Goal: Task Accomplishment & Management: Complete application form

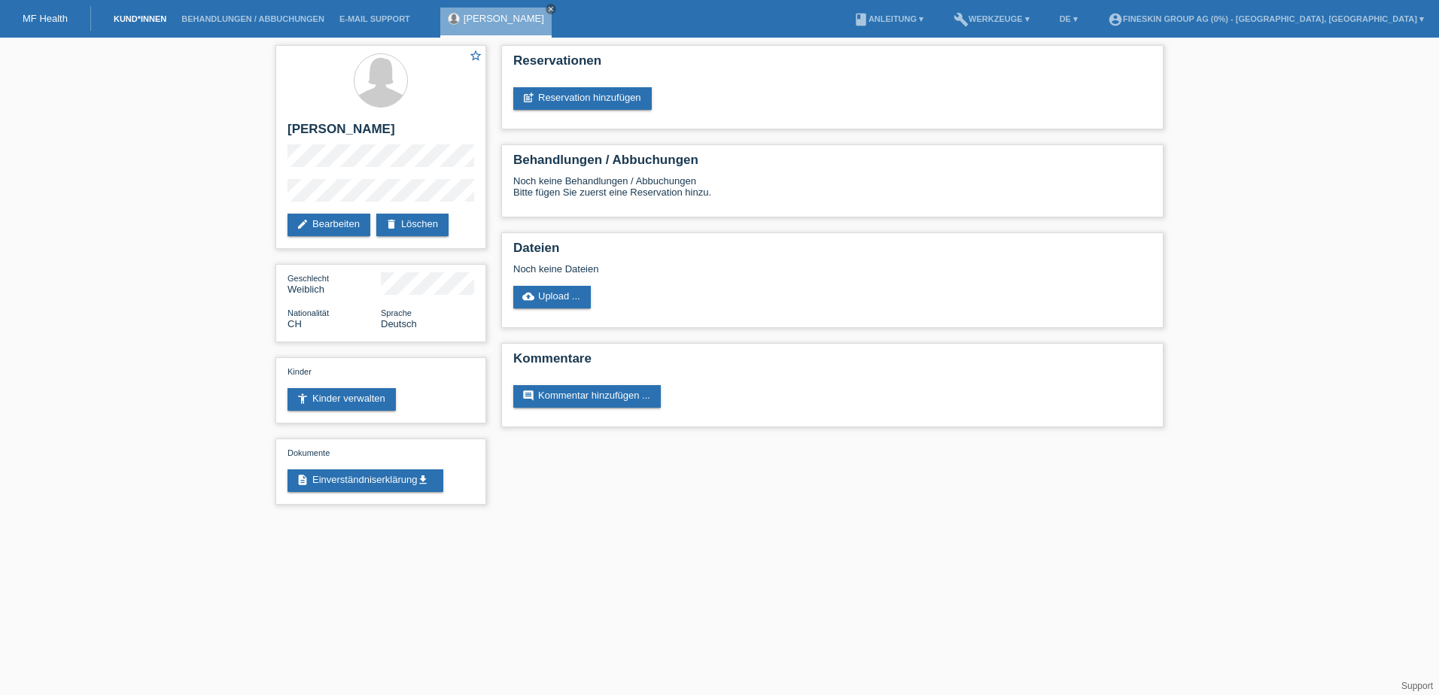
click at [143, 17] on link "Kund*innen" at bounding box center [140, 18] width 68 height 9
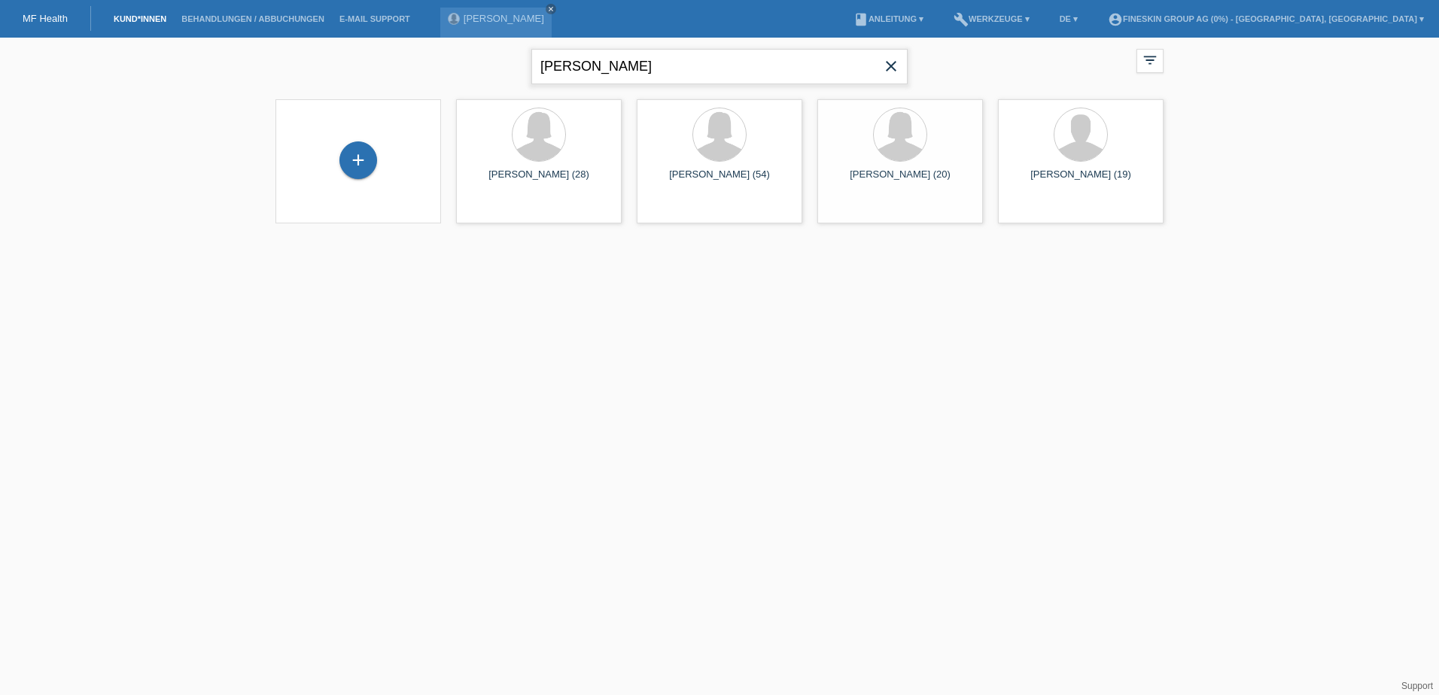
click at [613, 65] on input "[PERSON_NAME]" at bounding box center [719, 66] width 376 height 35
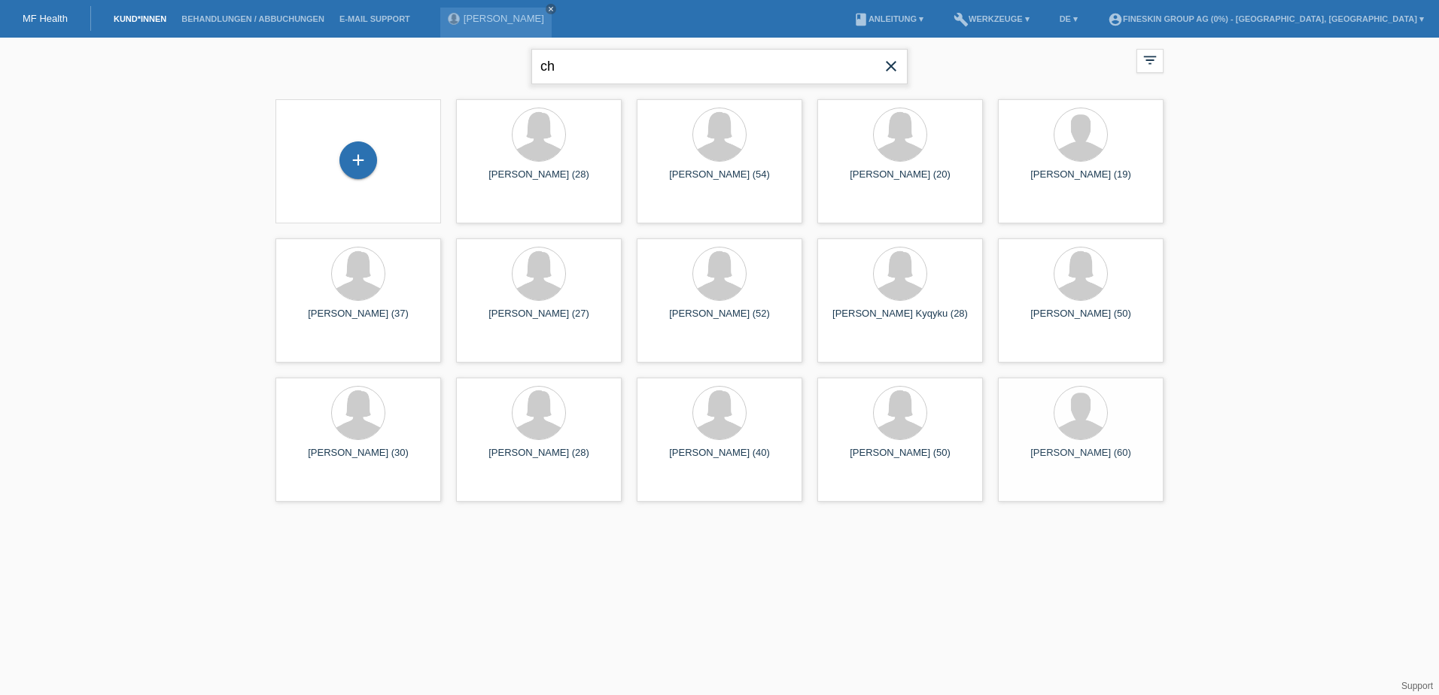
type input "c"
type input "state"
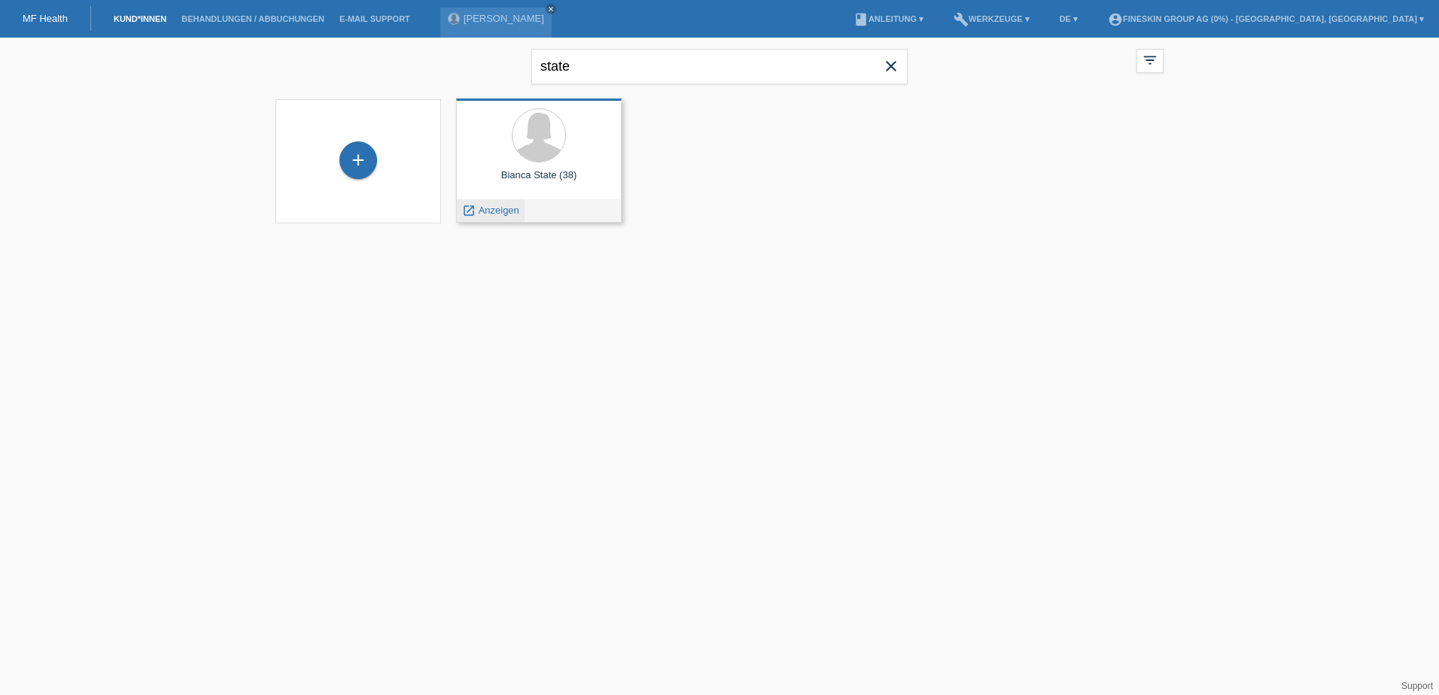
click at [505, 209] on span "Anzeigen" at bounding box center [499, 210] width 41 height 11
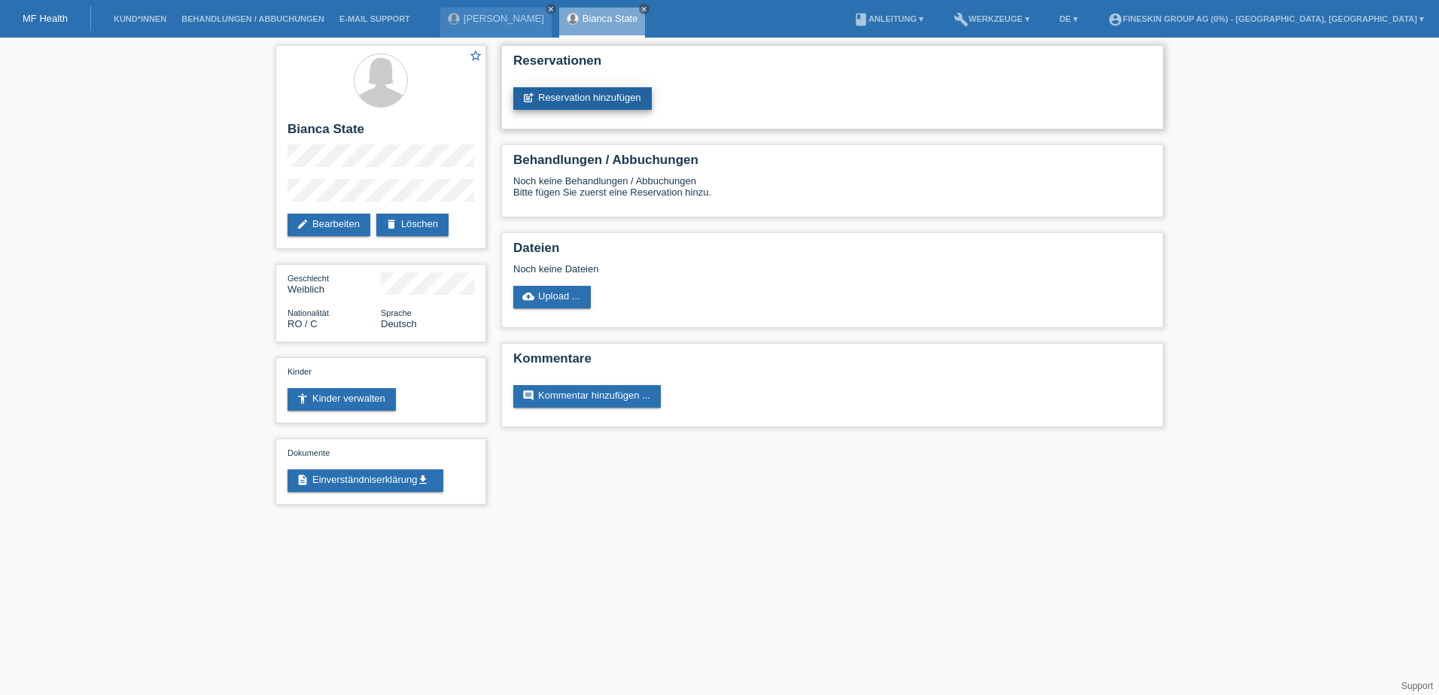
click at [580, 96] on link "post_add Reservation hinzufügen" at bounding box center [582, 98] width 138 height 23
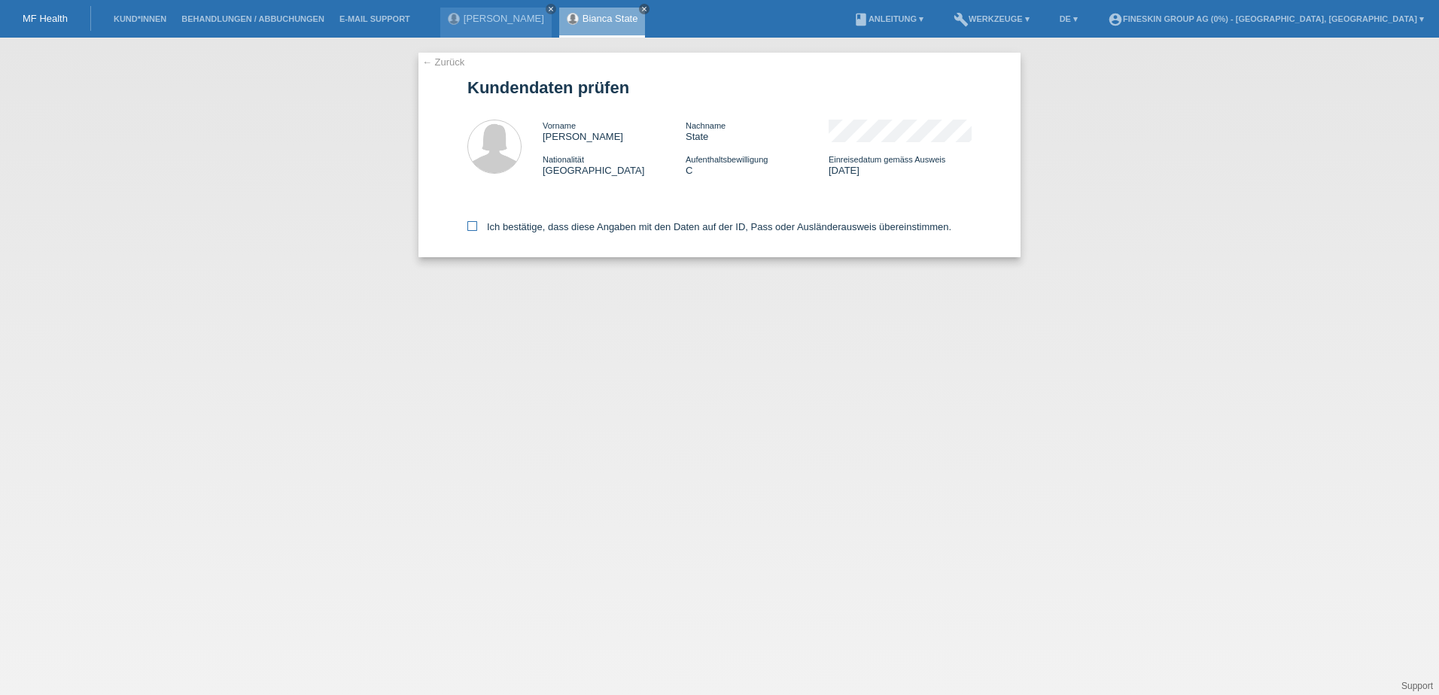
click at [571, 223] on label "Ich bestätige, dass diese Angaben mit den Daten auf der ID, Pass oder Ausländer…" at bounding box center [709, 226] width 484 height 11
click at [477, 223] on input "Ich bestätige, dass diese Angaben mit den Daten auf der ID, Pass oder Ausländer…" at bounding box center [472, 226] width 10 height 10
checkbox input "true"
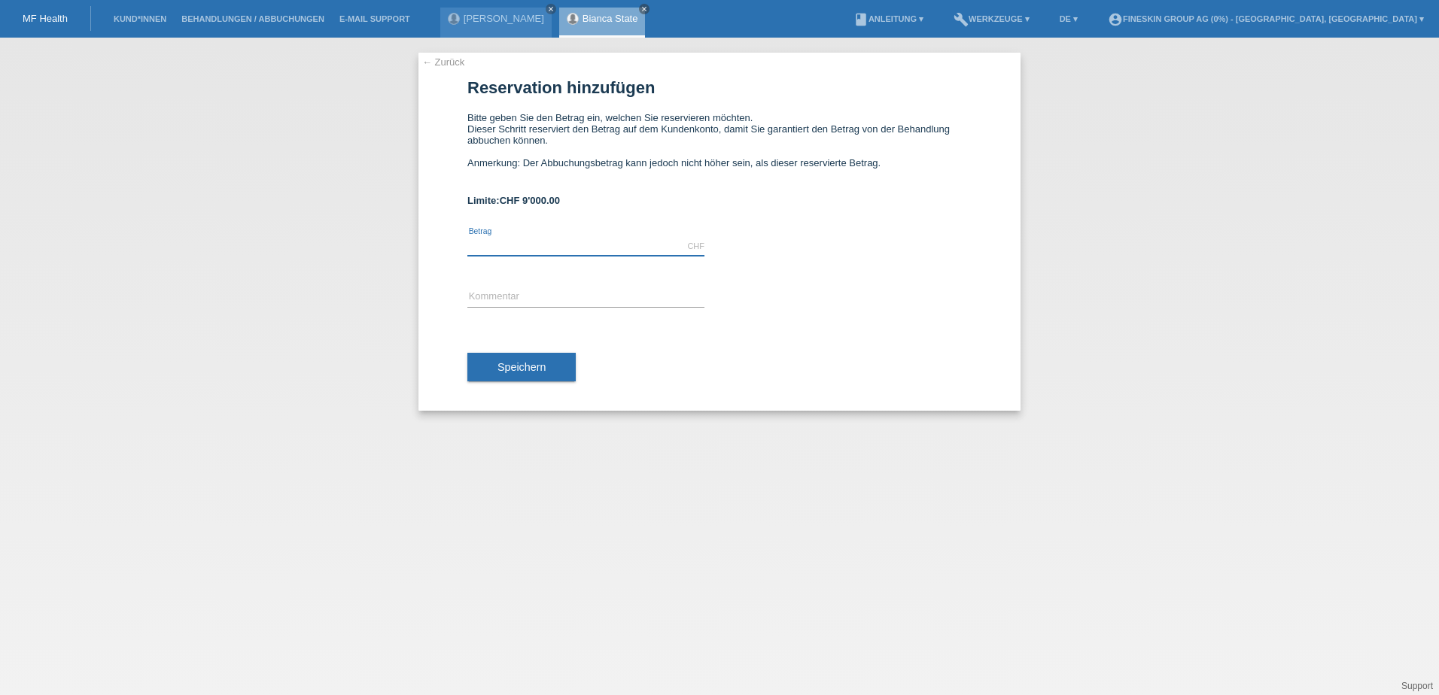
click at [563, 238] on input "text" at bounding box center [585, 246] width 237 height 19
type input "9000.00"
click at [561, 298] on input "Operation Dr. Isac 13.08.2025" at bounding box center [585, 297] width 237 height 19
drag, startPoint x: 605, startPoint y: 295, endPoint x: 468, endPoint y: 295, distance: 136.9
click at [468, 295] on input "Operation Dr. Isac 14.08.2025" at bounding box center [585, 297] width 237 height 19
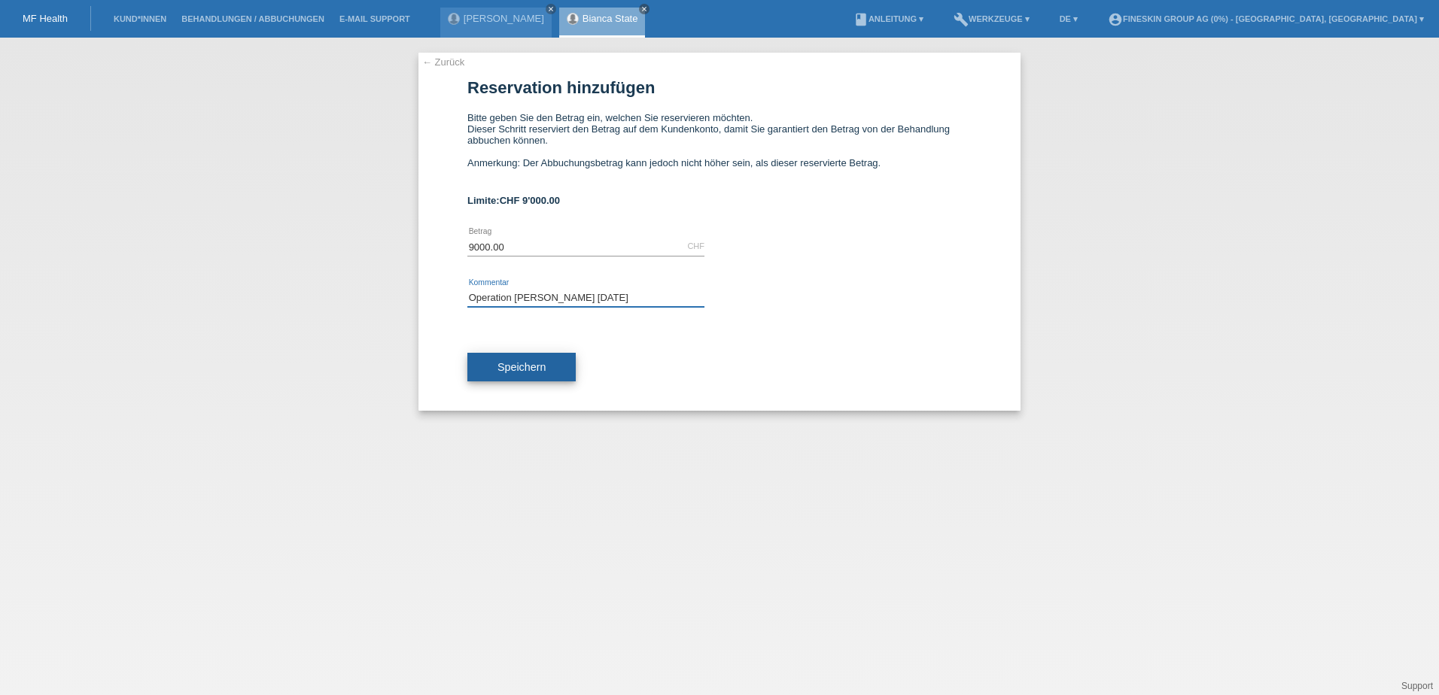
type input "Operation Dr. Isac 14.08.2025"
click at [545, 372] on span "Speichern" at bounding box center [521, 367] width 48 height 12
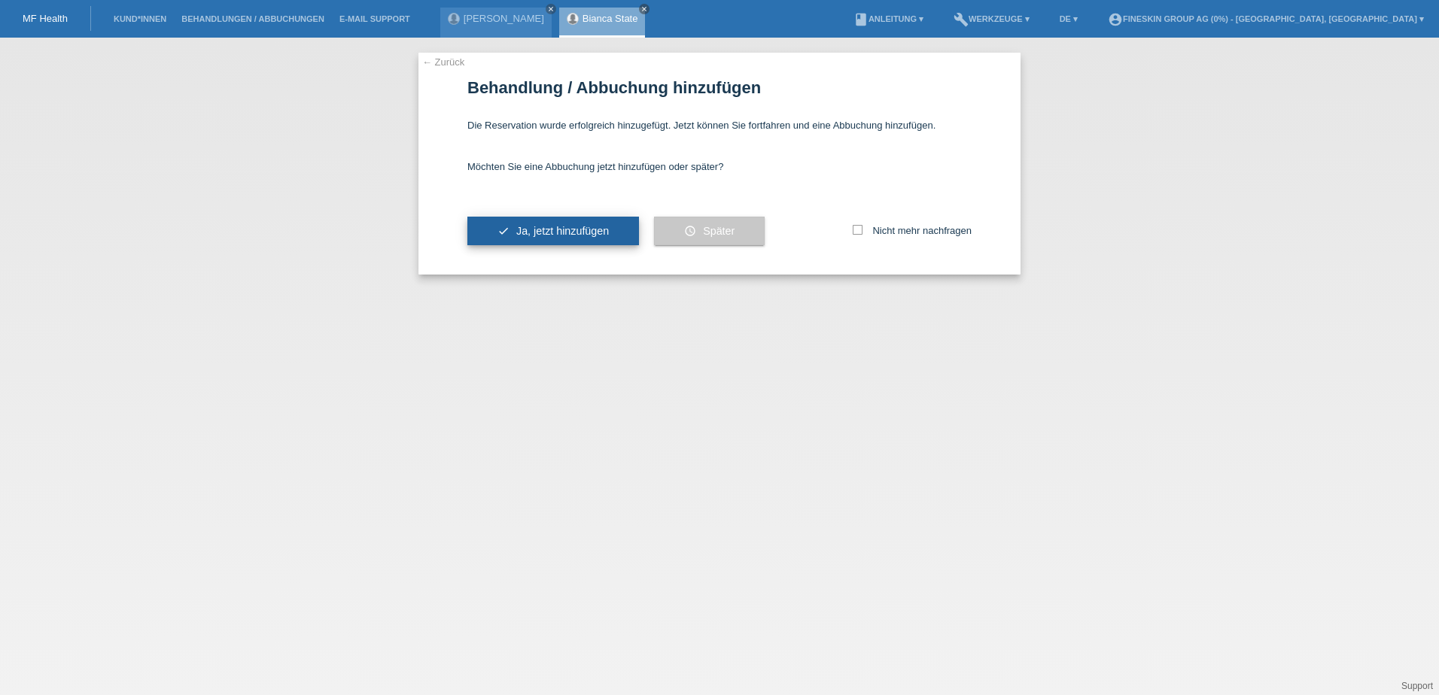
click at [559, 235] on span "Ja, jetzt hinzufügen" at bounding box center [562, 231] width 93 height 12
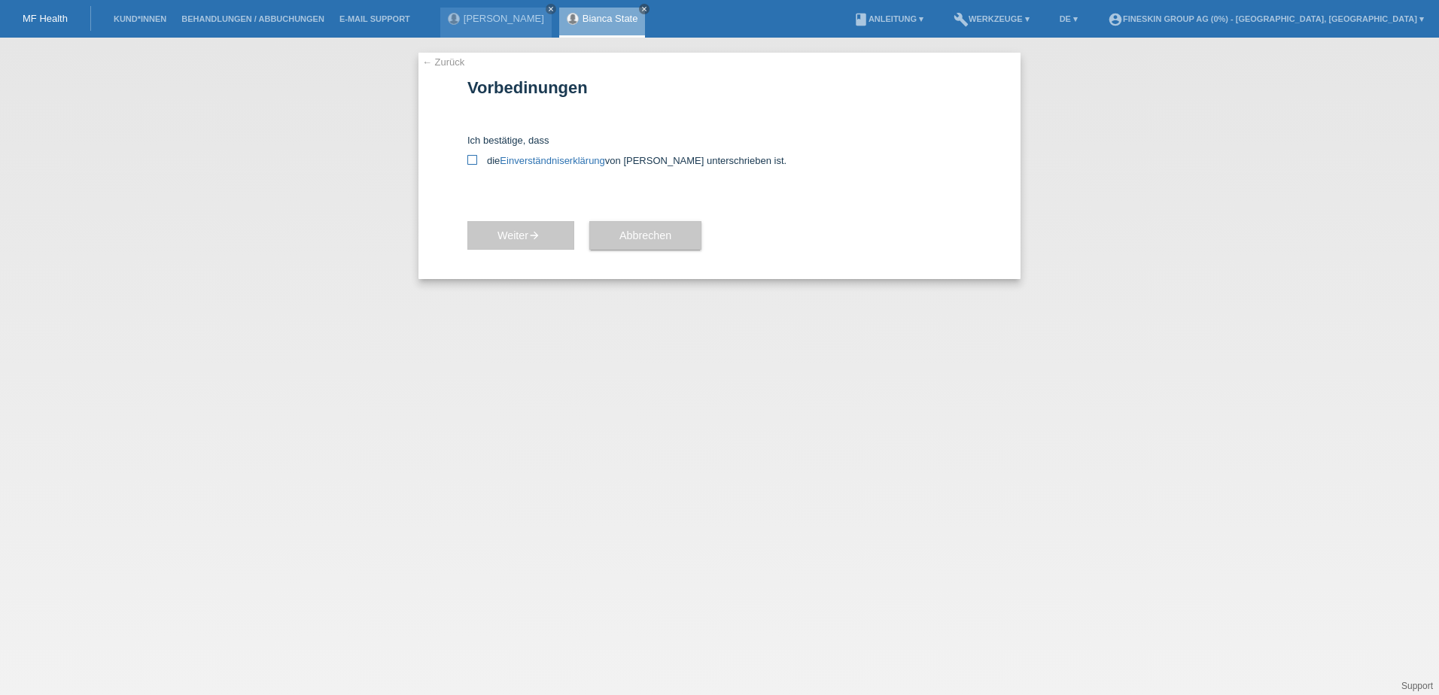
click at [471, 159] on icon at bounding box center [472, 160] width 10 height 10
click at [471, 159] on input "die Einverständniserklärung von der Kundin unterschrieben ist." at bounding box center [472, 160] width 10 height 10
checkbox input "true"
click at [538, 237] on icon "arrow_forward" at bounding box center [534, 235] width 12 height 12
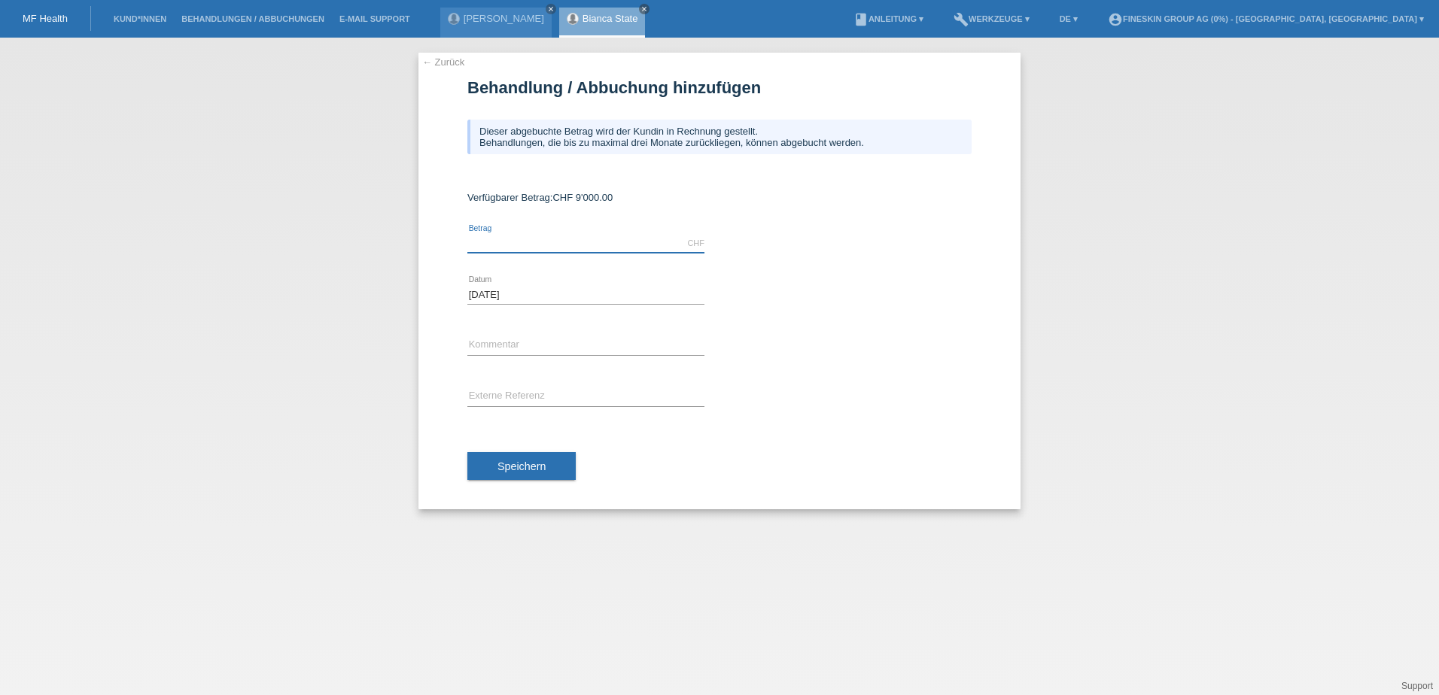
click at [535, 246] on input "text" at bounding box center [585, 243] width 237 height 19
type input "9000.00"
click at [559, 348] on input "Operation Dr. Isac 13.08.2025" at bounding box center [585, 345] width 237 height 19
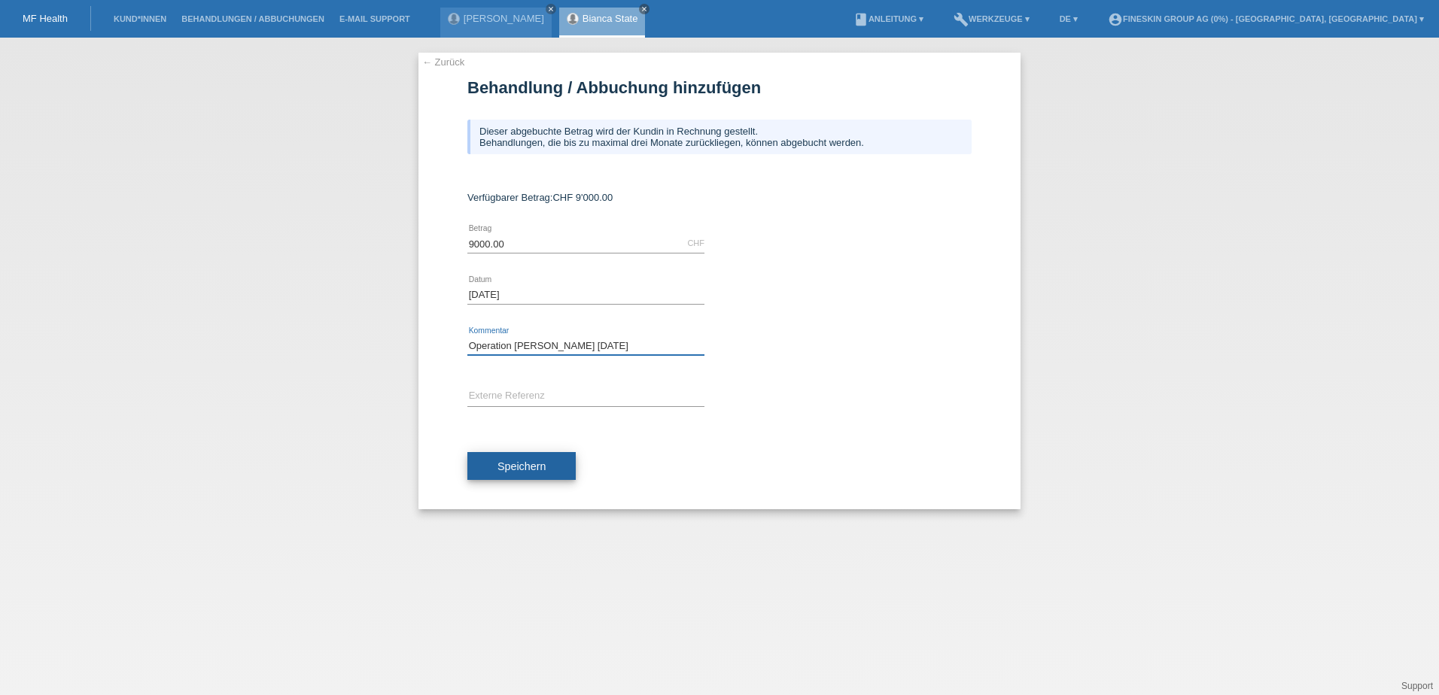
type input "Operation Dr. Isac 14.08.2025"
click at [535, 466] on span "Speichern" at bounding box center [521, 466] width 48 height 12
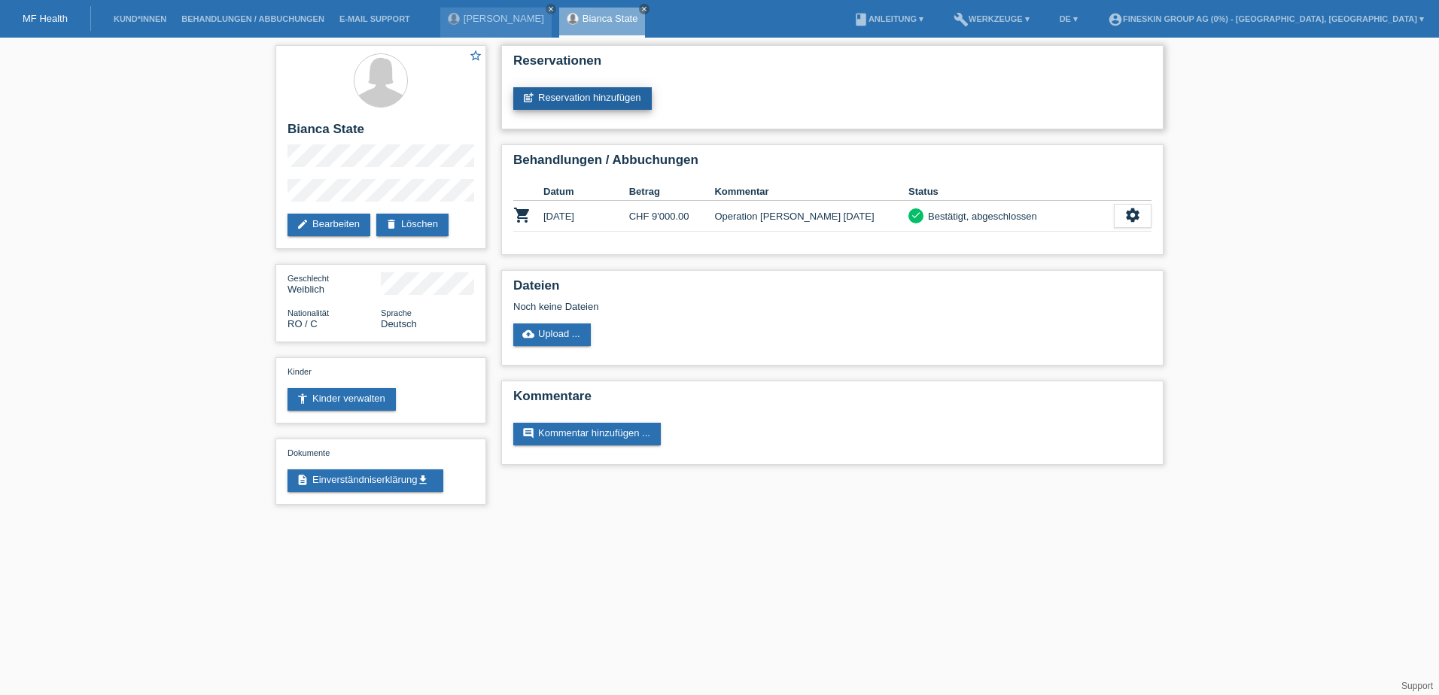
click at [581, 101] on link "post_add Reservation hinzufügen" at bounding box center [582, 98] width 138 height 23
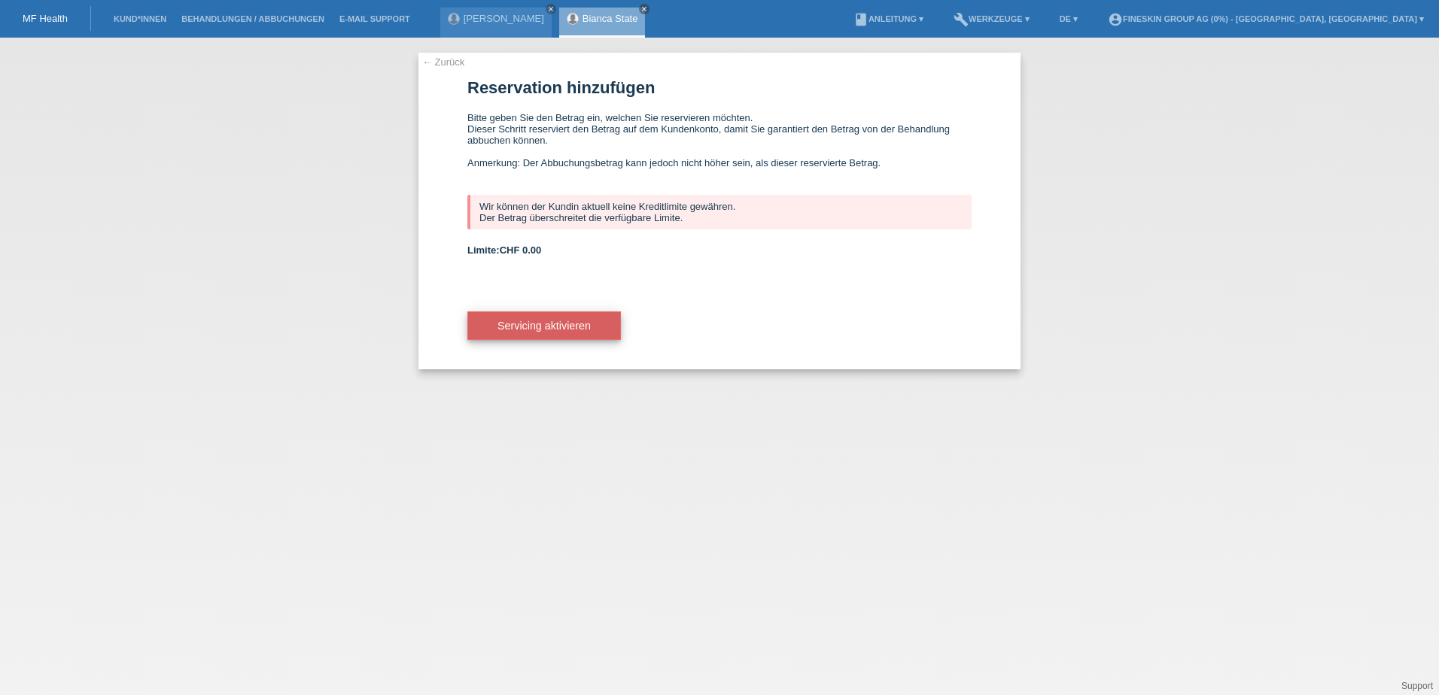
click at [539, 331] on span "Servicing aktivieren" at bounding box center [543, 326] width 93 height 12
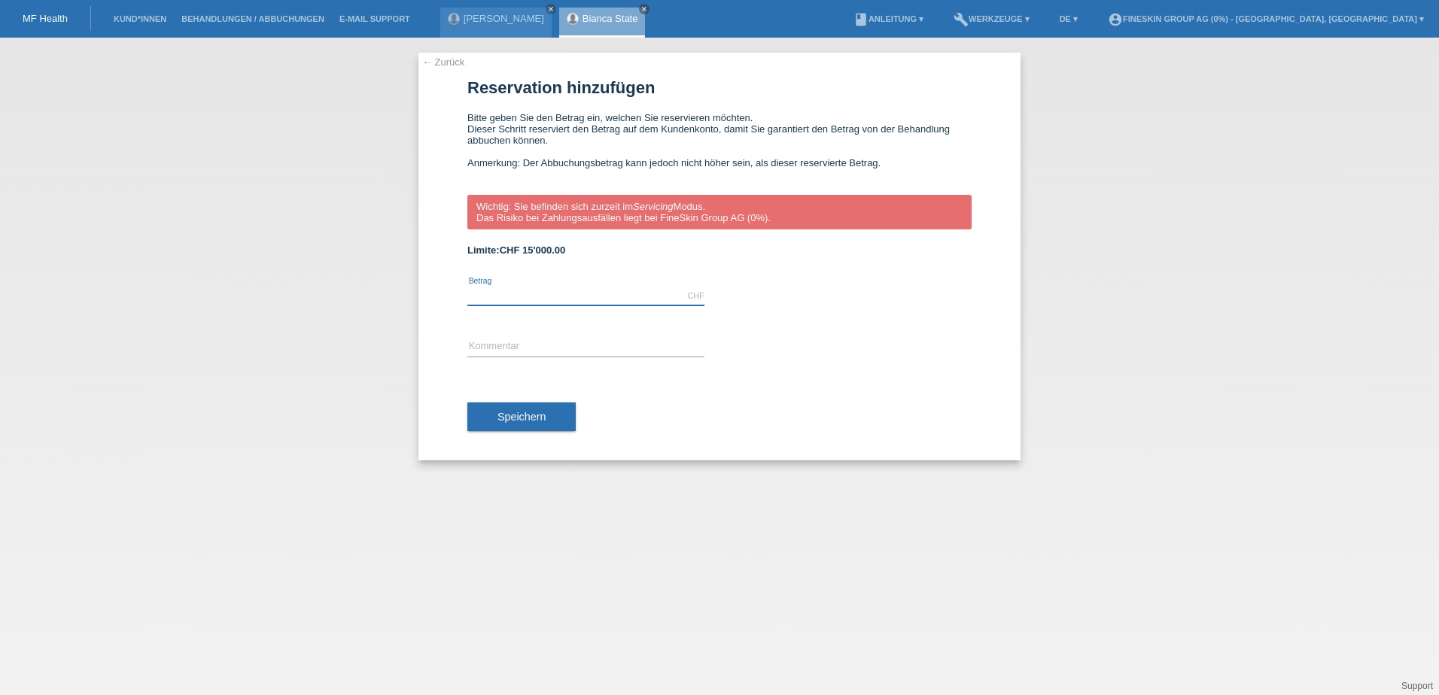
click at [538, 288] on input "text" at bounding box center [585, 296] width 237 height 19
type input "3000.00"
click at [513, 350] on input "text" at bounding box center [585, 347] width 237 height 19
type input "Operation Dr. Isac [DATE]"
click at [539, 413] on span "Speichern" at bounding box center [521, 417] width 48 height 12
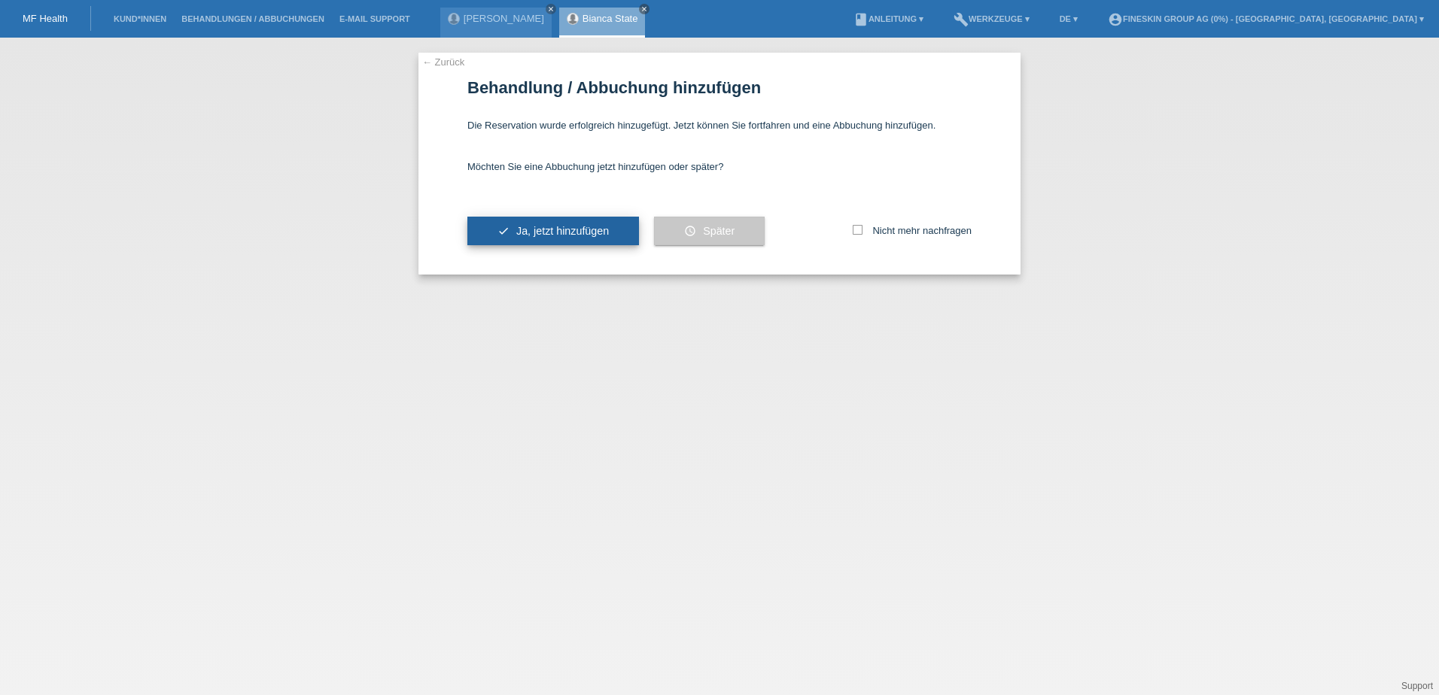
click at [546, 227] on span "Ja, jetzt hinzufügen" at bounding box center [562, 231] width 93 height 12
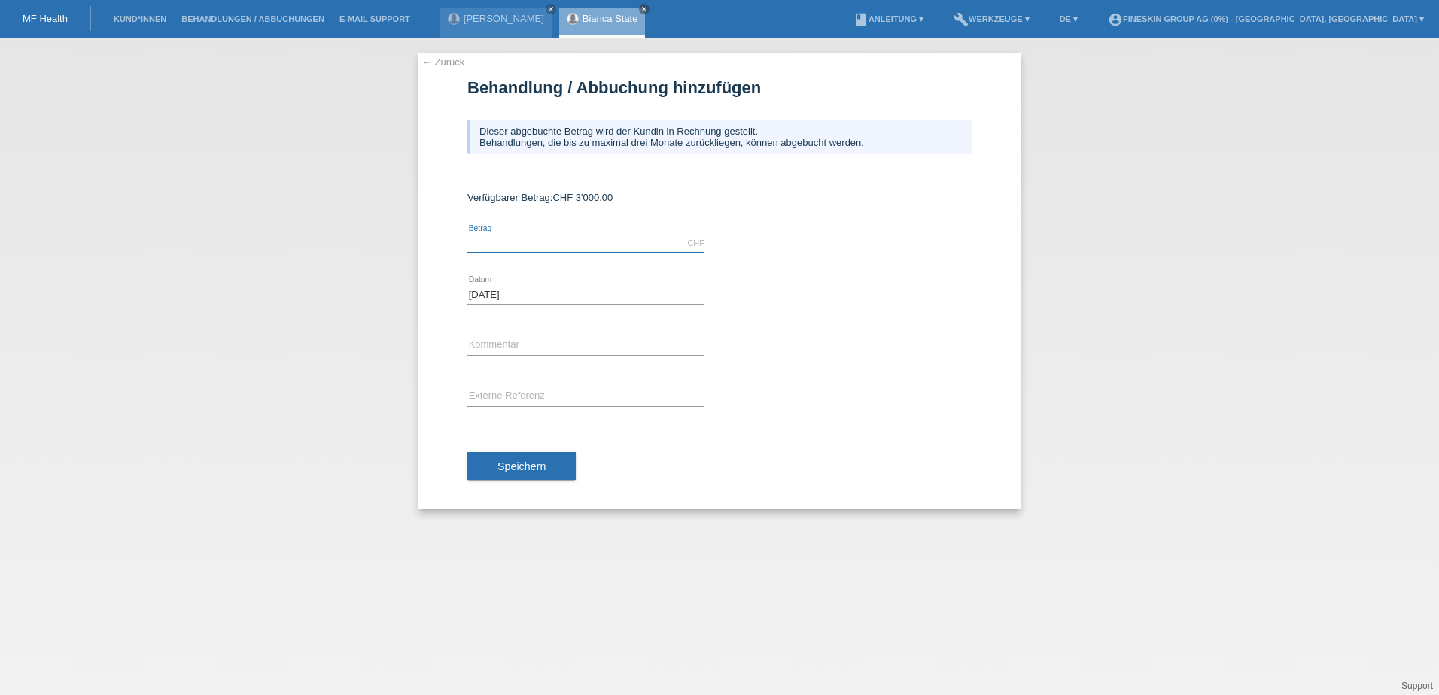
click at [550, 248] on input "text" at bounding box center [585, 243] width 237 height 19
type input "3000.00"
click at [508, 333] on div "error Kommentar" at bounding box center [585, 346] width 237 height 51
click at [514, 354] on input "text" at bounding box center [585, 345] width 237 height 19
paste input "Operation Dr. Isac [DATE]"
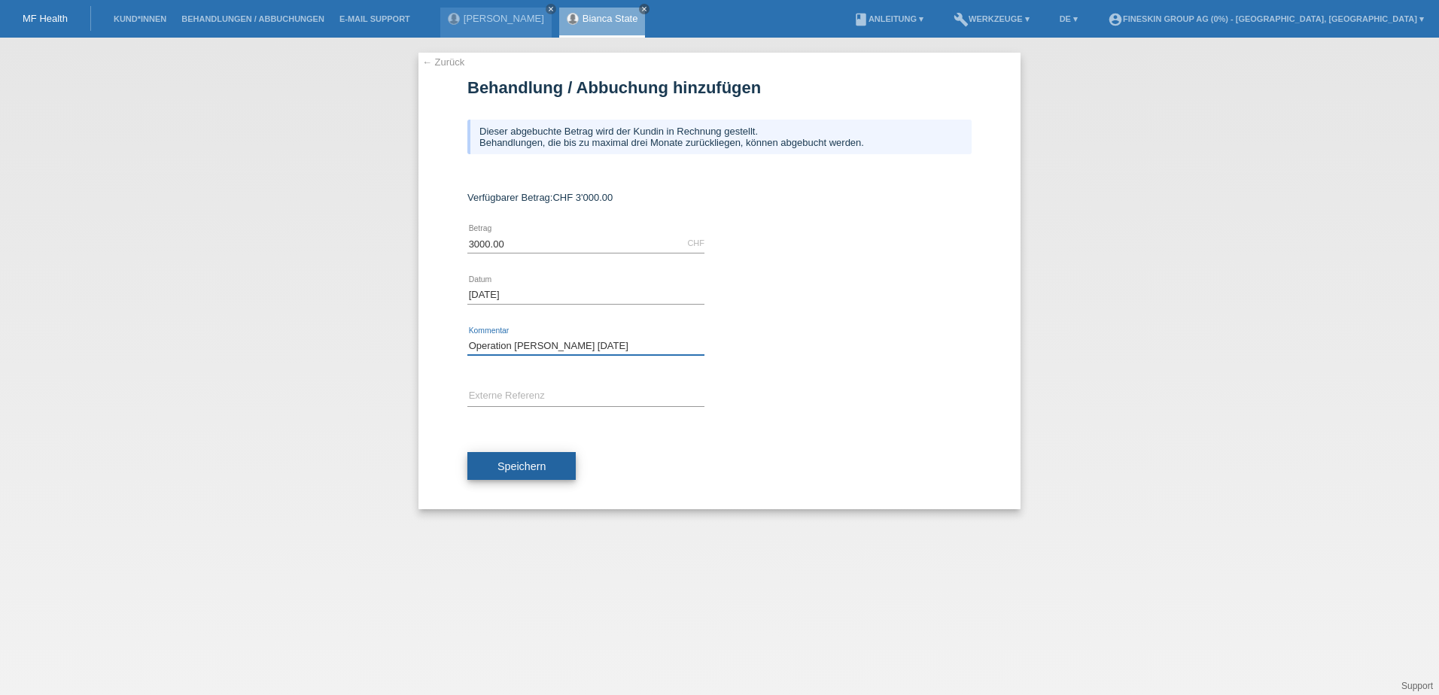
type input "Operation Dr. Isac [DATE]"
click at [521, 466] on span "Speichern" at bounding box center [521, 466] width 48 height 12
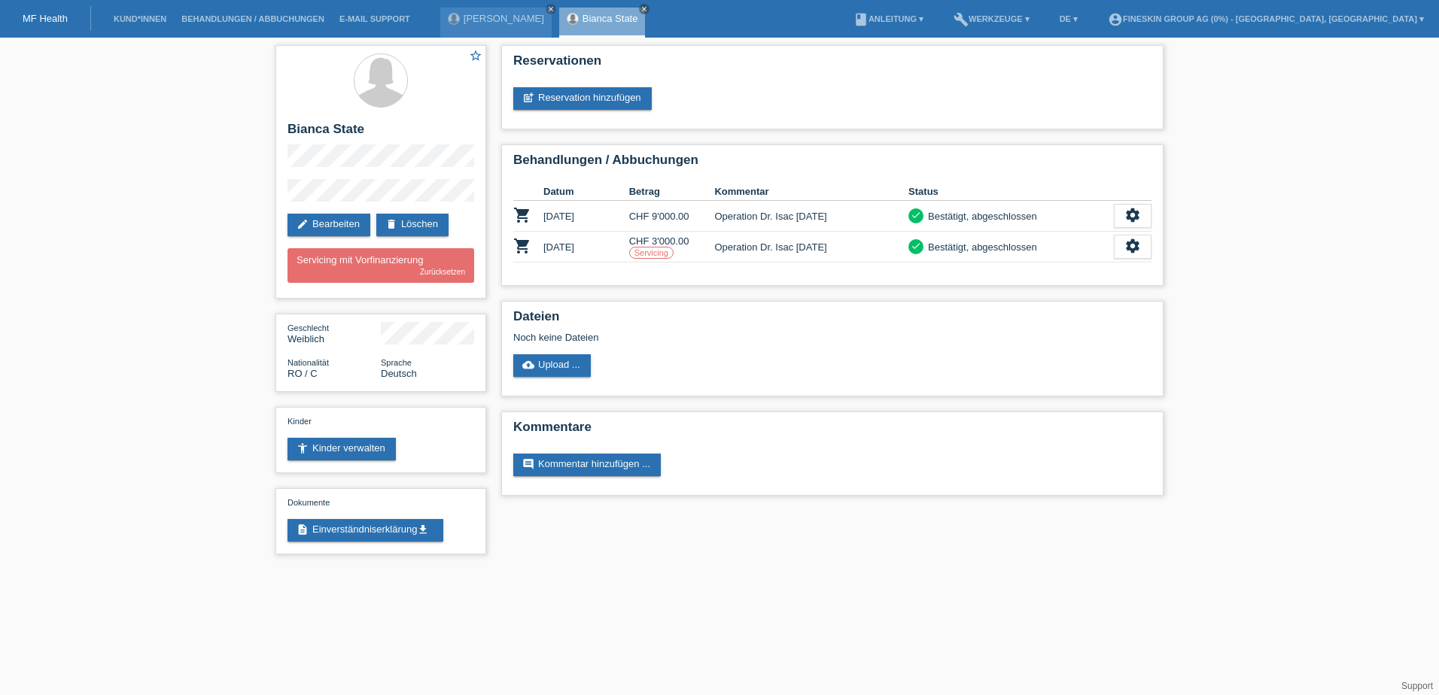
click at [206, 184] on div "star_border Bianca State edit Bearbeiten delete Löschen Servicing mit Vorfinanz…" at bounding box center [719, 304] width 1439 height 532
click at [1070, 107] on div "post_add Reservation hinzufügen" at bounding box center [832, 98] width 638 height 23
click at [1305, 286] on div "star_border Bianca State edit Bearbeiten delete Löschen Servicing mit Vorfinanz…" at bounding box center [719, 304] width 1439 height 532
